Goal: Check status: Check status

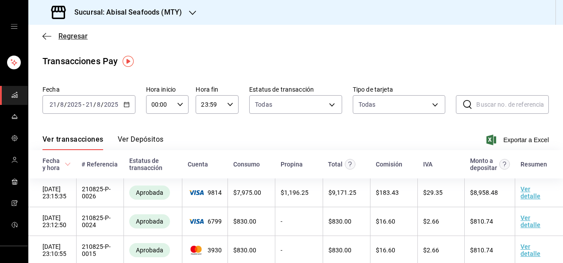
click at [70, 36] on span "Regresar" at bounding box center [72, 36] width 29 height 8
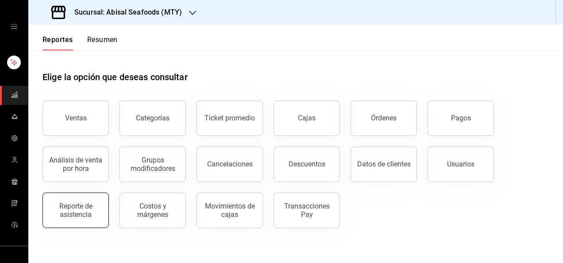
click at [96, 208] on div "Reporte de asistencia" at bounding box center [75, 210] width 55 height 17
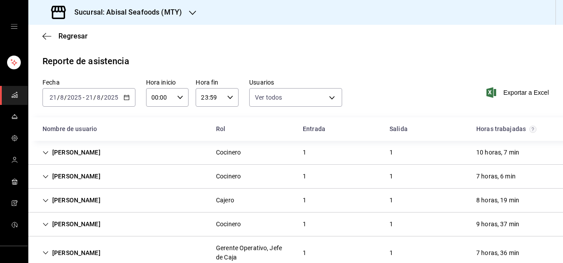
click at [127, 96] on icon "button" at bounding box center [126, 97] width 6 height 6
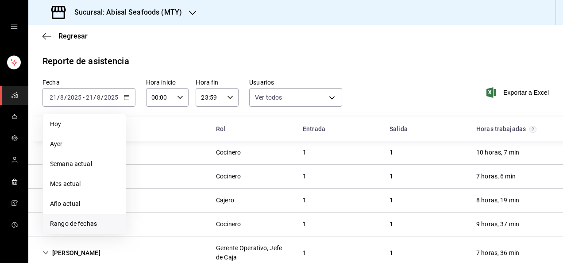
click at [80, 219] on span "Rango de fechas" at bounding box center [84, 223] width 69 height 9
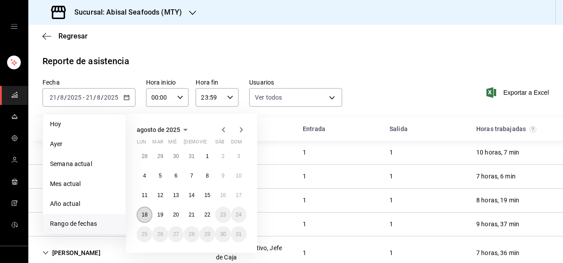
click at [144, 212] on abbr "18" at bounding box center [145, 214] width 6 height 6
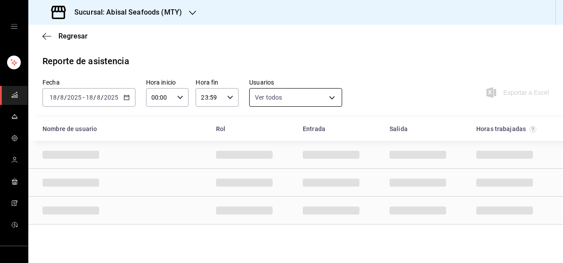
click at [277, 95] on body "Sucursal: Abisal Seafoods (MTY) Regresar Reporte de asistencia Fecha [DATE] [DA…" at bounding box center [281, 131] width 563 height 263
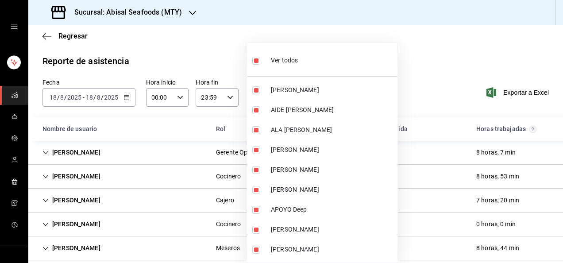
click at [279, 59] on span "Ver todos" at bounding box center [284, 60] width 27 height 9
checkbox input "false"
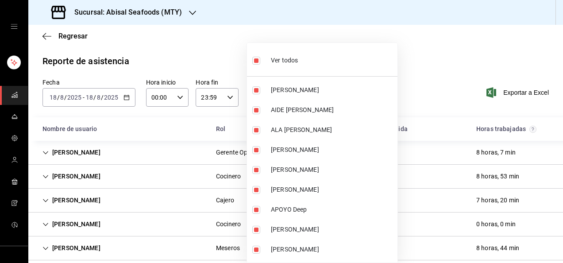
checkbox input "false"
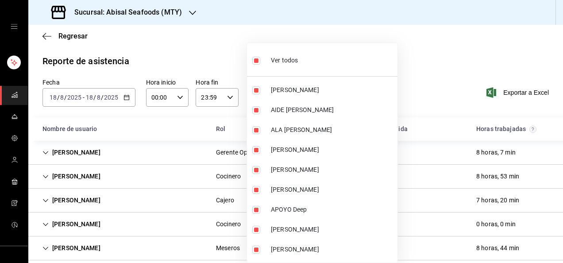
checkbox input "false"
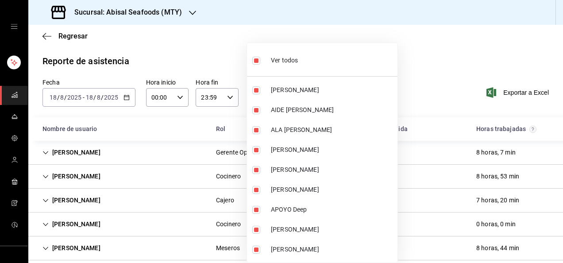
checkbox input "false"
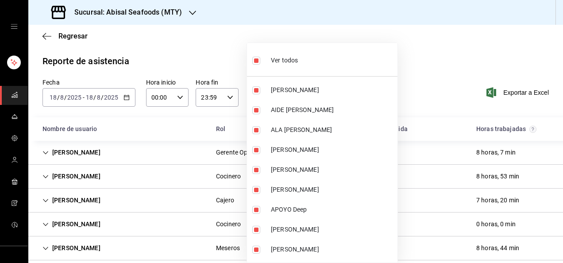
checkbox input "false"
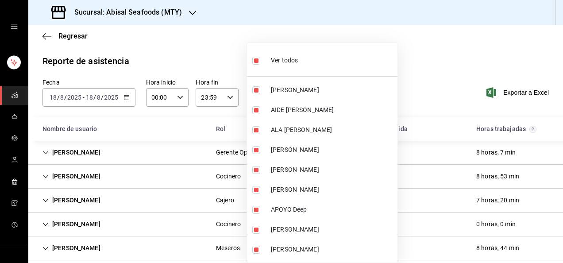
checkbox input "false"
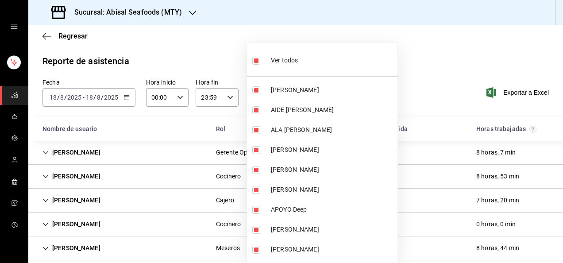
checkbox input "false"
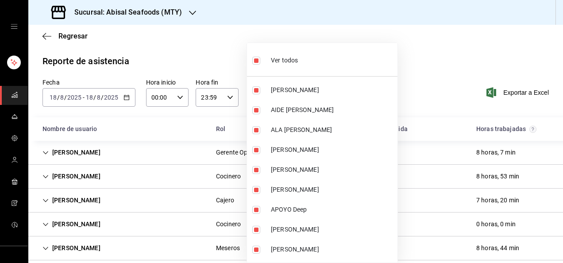
checkbox input "false"
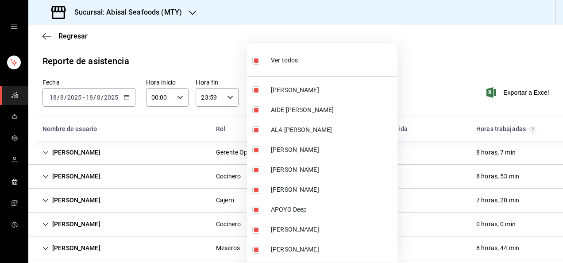
checkbox input "false"
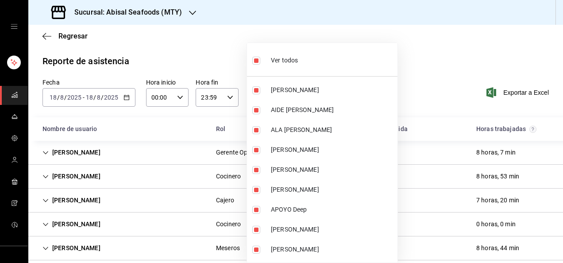
checkbox input "false"
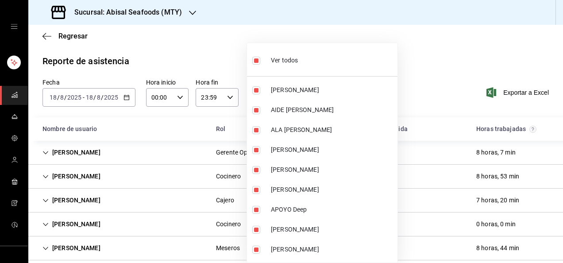
checkbox input "false"
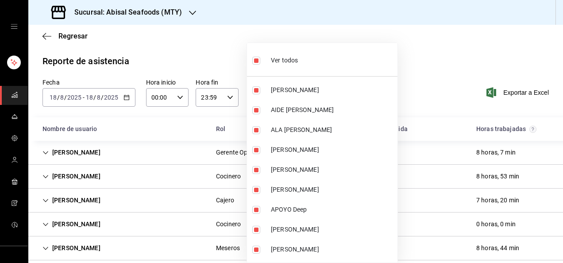
checkbox input "false"
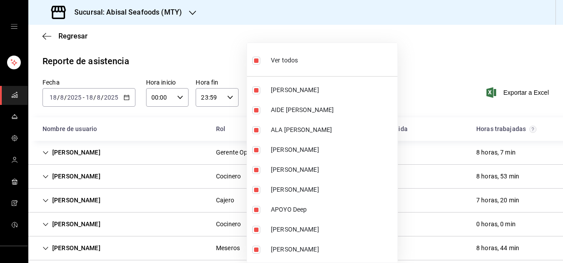
checkbox input "false"
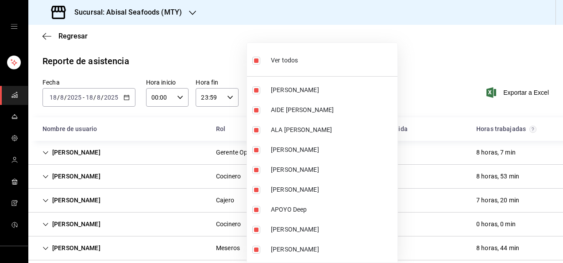
checkbox input "false"
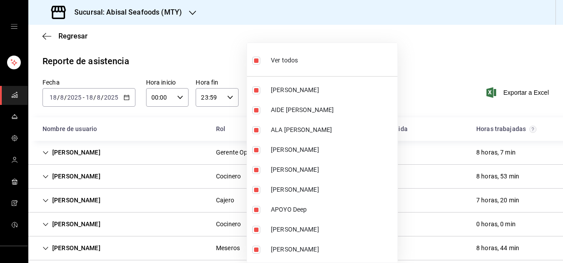
checkbox input "false"
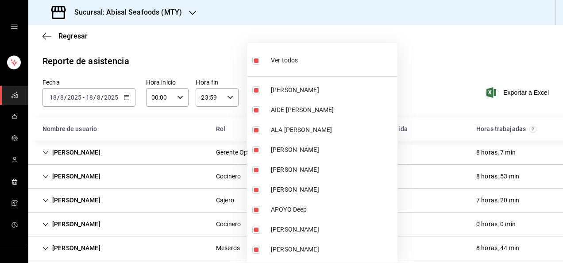
checkbox input "false"
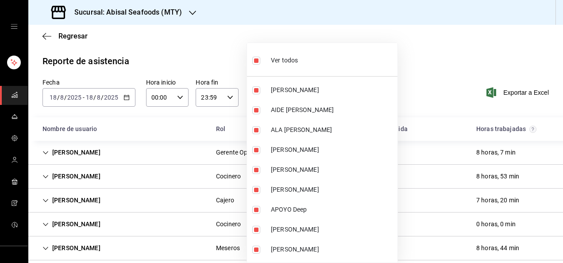
checkbox input "false"
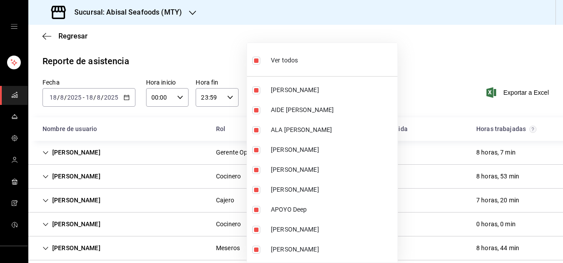
checkbox input "false"
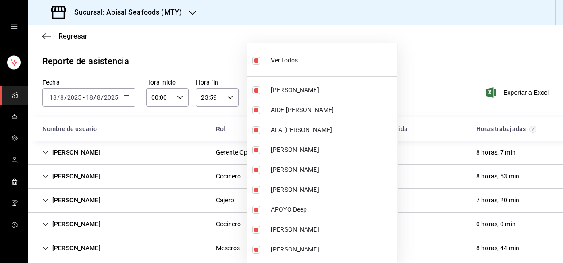
checkbox input "false"
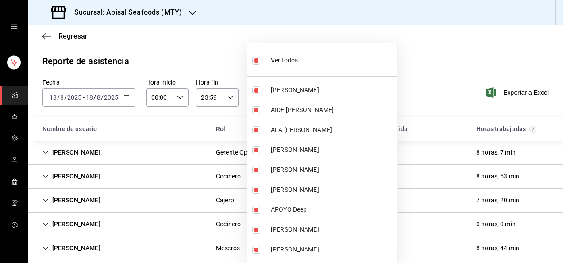
checkbox input "false"
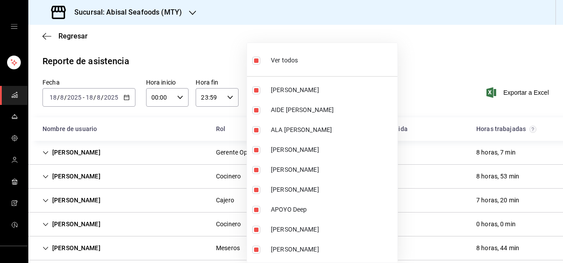
checkbox input "false"
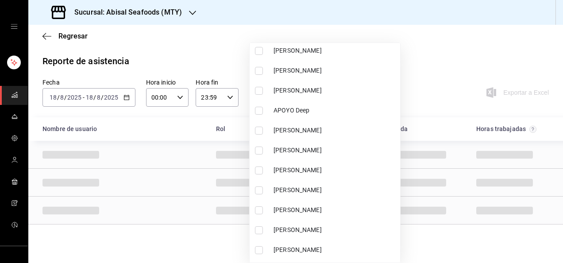
scroll to position [177, 0]
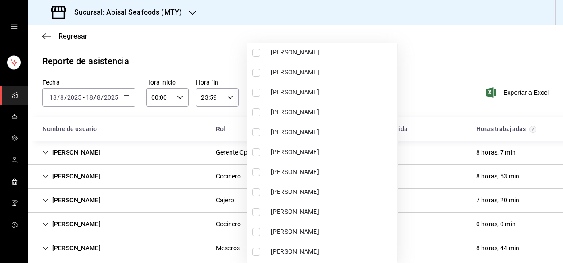
click at [267, 137] on li "[PERSON_NAME]" at bounding box center [322, 132] width 150 height 20
type input "c8a5484d-f27f-46ea-80c1-b94cb496741b"
checkbox input "true"
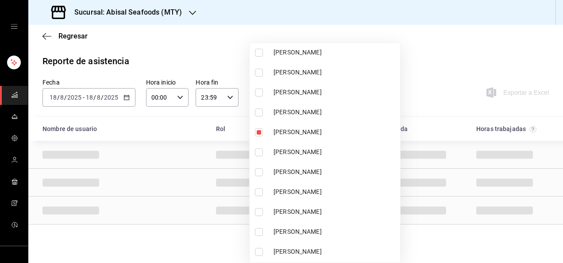
click at [234, 36] on div at bounding box center [281, 131] width 563 height 263
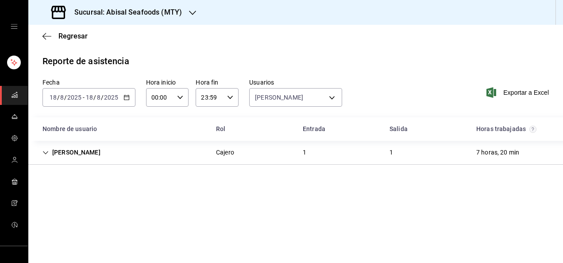
click at [126, 100] on icon "button" at bounding box center [126, 97] width 6 height 6
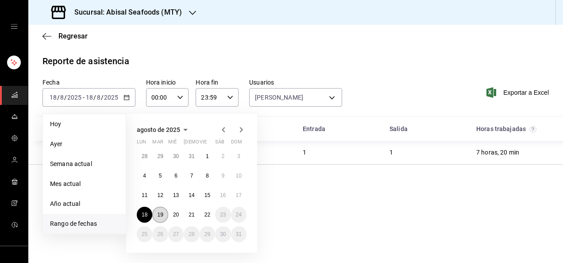
click at [159, 218] on button "19" at bounding box center [159, 215] width 15 height 16
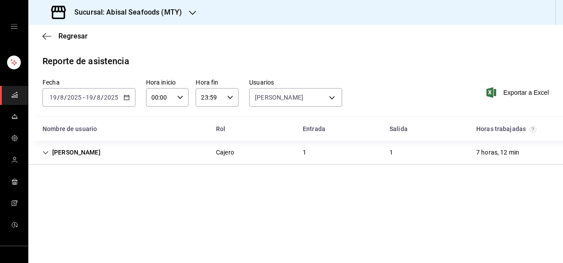
click at [126, 92] on div "[DATE] [DATE] - [DATE] [DATE]" at bounding box center [88, 97] width 93 height 19
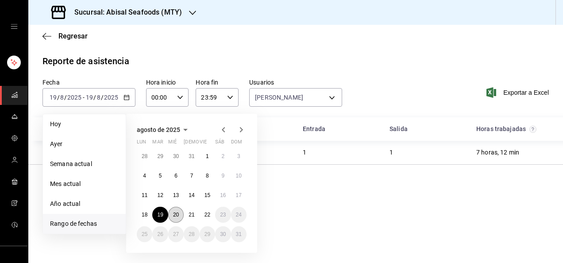
click at [176, 210] on button "20" at bounding box center [175, 215] width 15 height 16
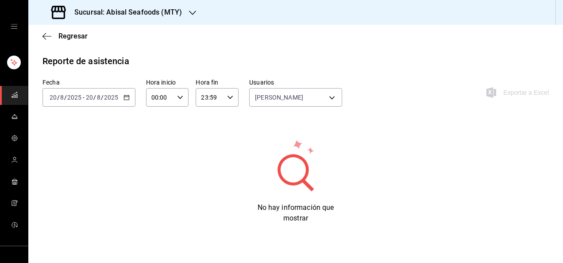
click at [126, 96] on icon "button" at bounding box center [126, 97] width 6 height 6
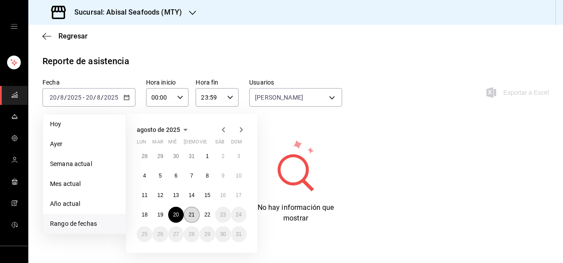
click at [191, 217] on abbr "21" at bounding box center [191, 214] width 6 height 6
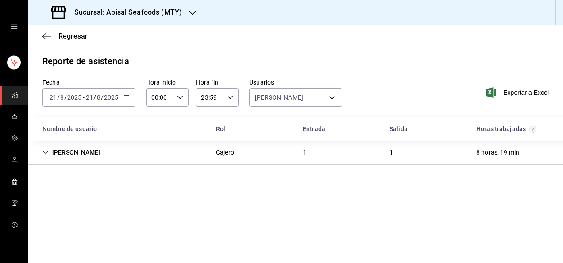
click at [128, 97] on icon "button" at bounding box center [126, 97] width 6 height 6
